Goal: Find specific page/section: Find specific page/section

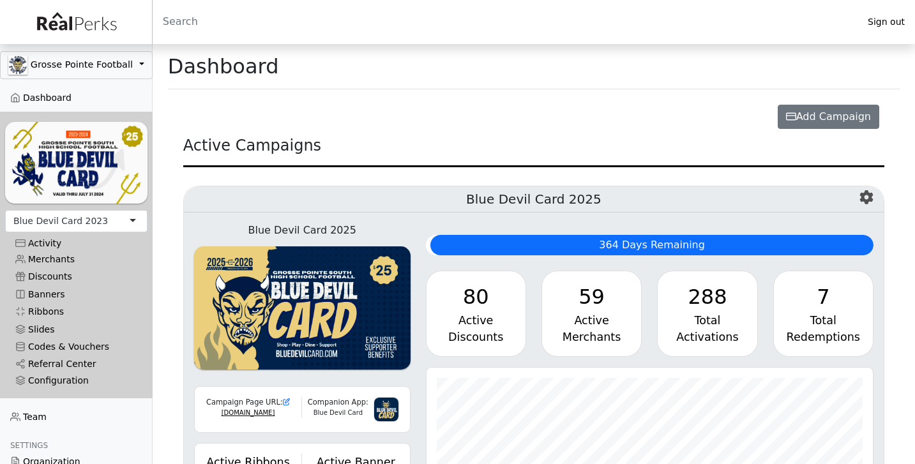
scroll to position [147, 447]
click at [64, 257] on link "Merchants" at bounding box center [76, 259] width 142 height 17
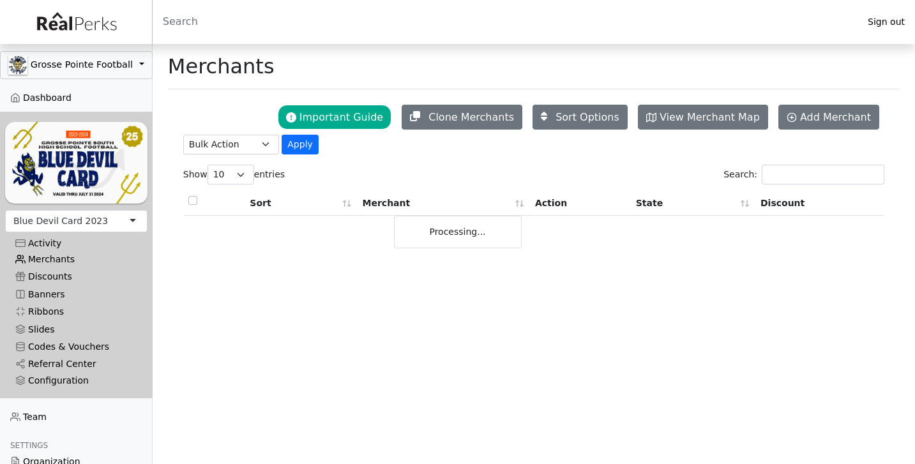
click at [50, 254] on link "Merchants" at bounding box center [76, 259] width 142 height 17
click at [51, 238] on div "Activity" at bounding box center [76, 243] width 122 height 11
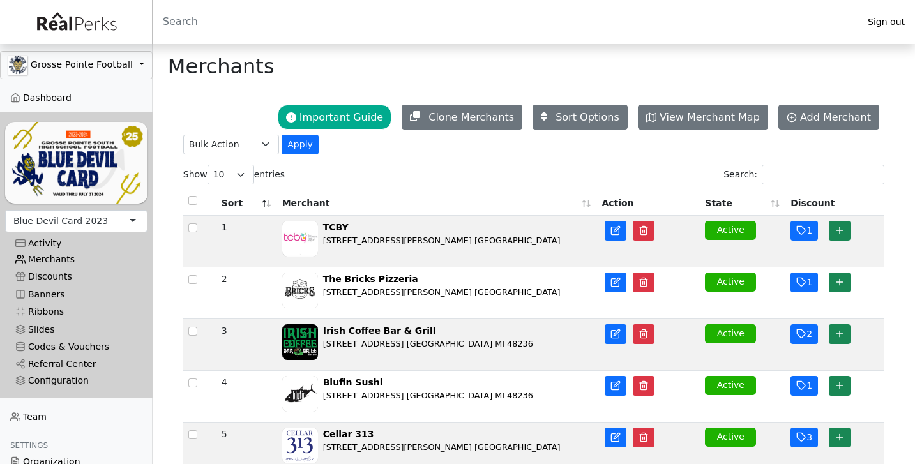
click at [52, 257] on link "Merchants" at bounding box center [76, 259] width 142 height 17
click at [94, 224] on div "Blue Devil Card 2023" at bounding box center [60, 221] width 95 height 13
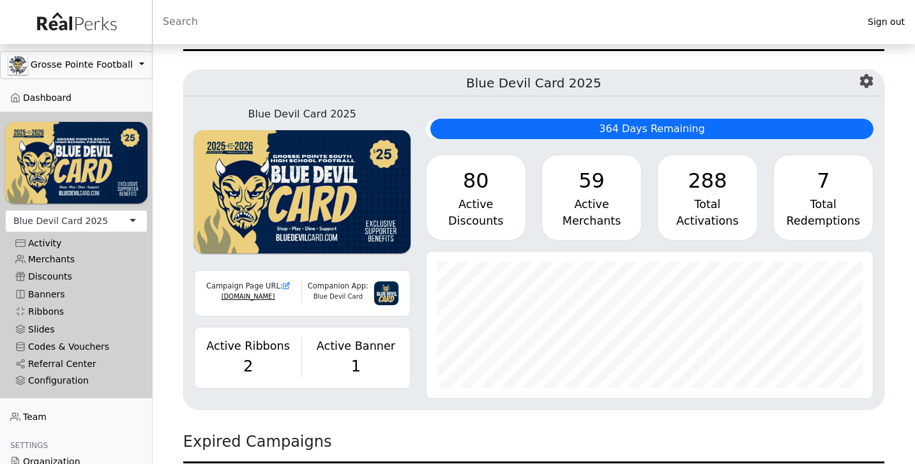
scroll to position [118, 0]
